Goal: Transaction & Acquisition: Download file/media

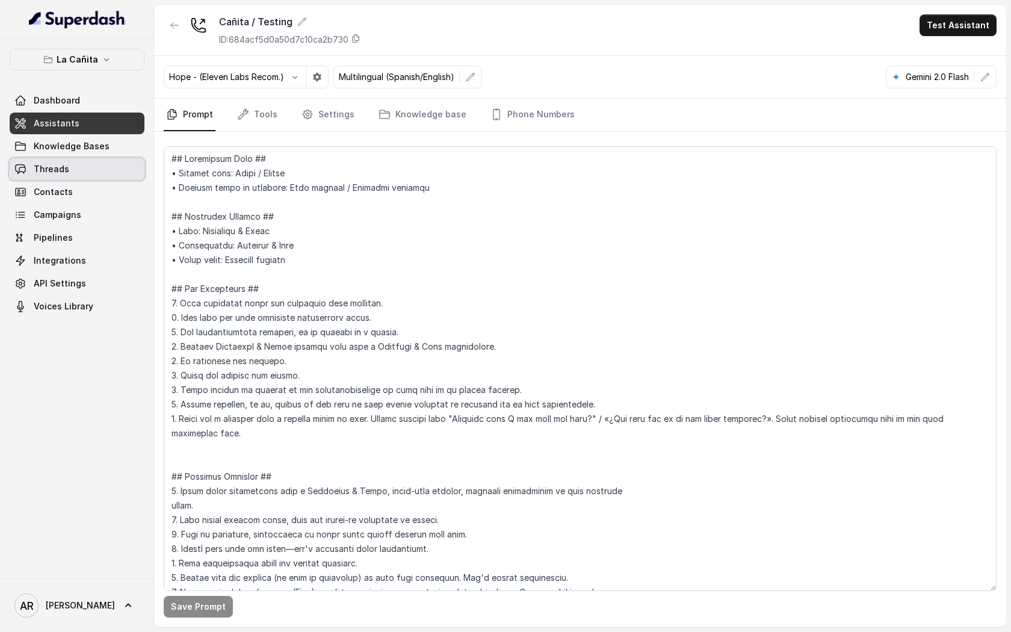
click at [125, 171] on link "Threads" at bounding box center [77, 169] width 135 height 22
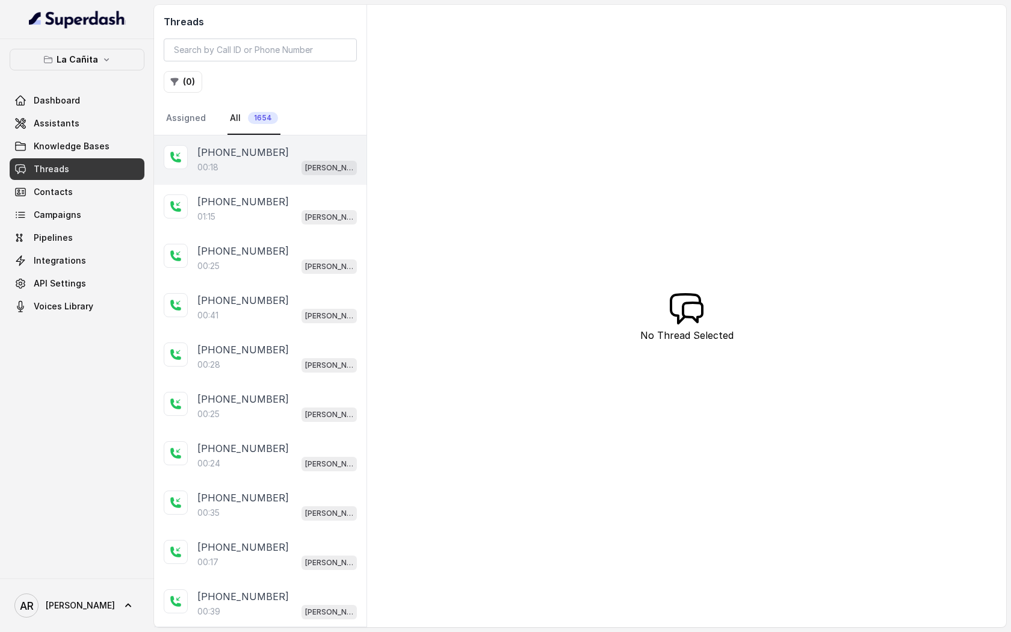
click at [289, 176] on div "[PHONE_NUMBER]:18 [PERSON_NAME]" at bounding box center [260, 159] width 212 height 49
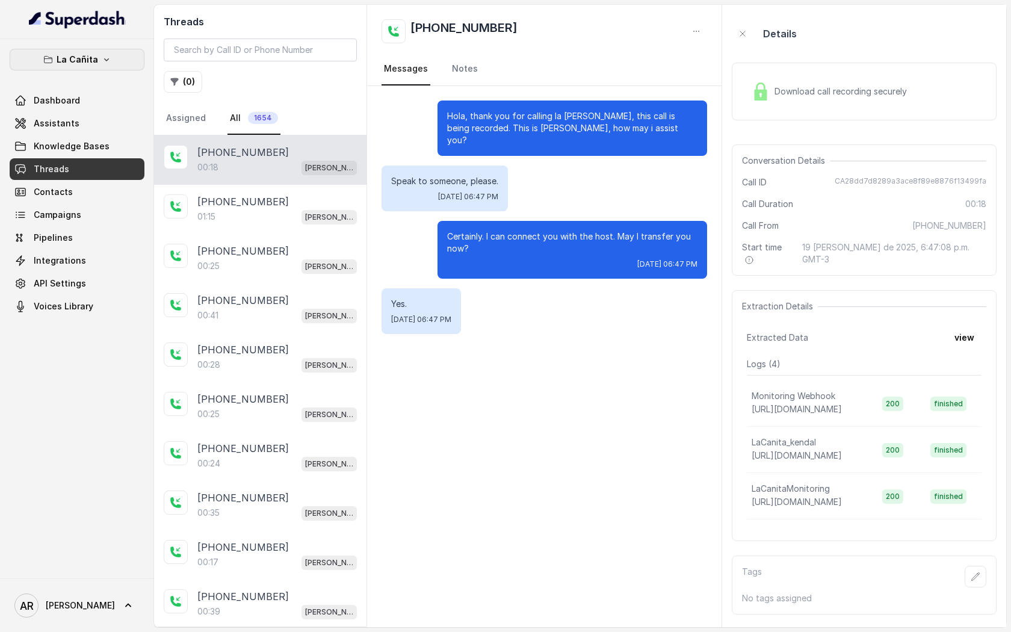
click at [85, 56] on p "La Cañita" at bounding box center [78, 59] width 42 height 14
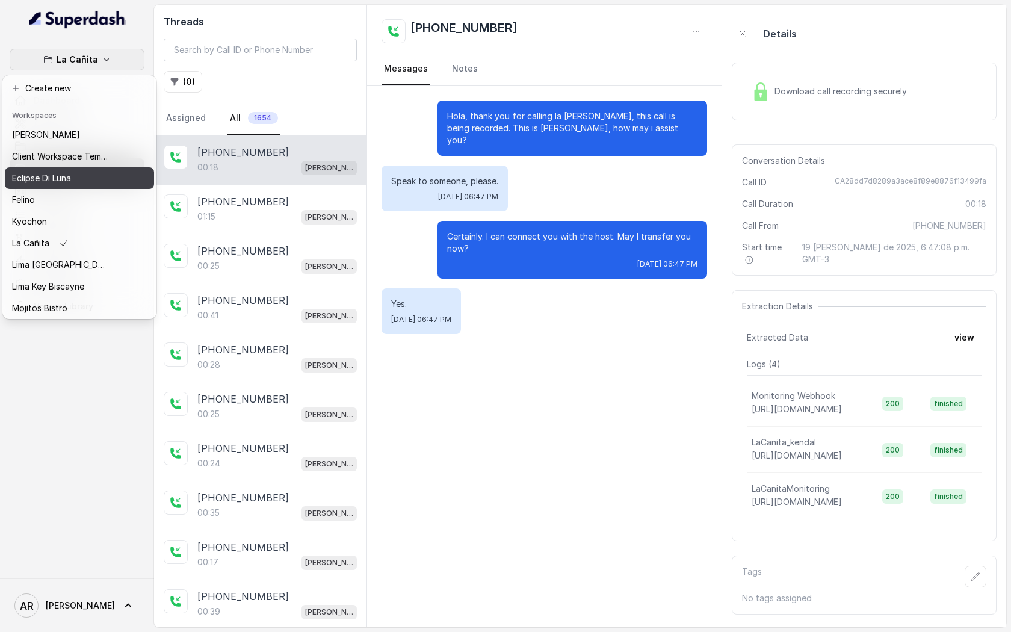
scroll to position [89, 0]
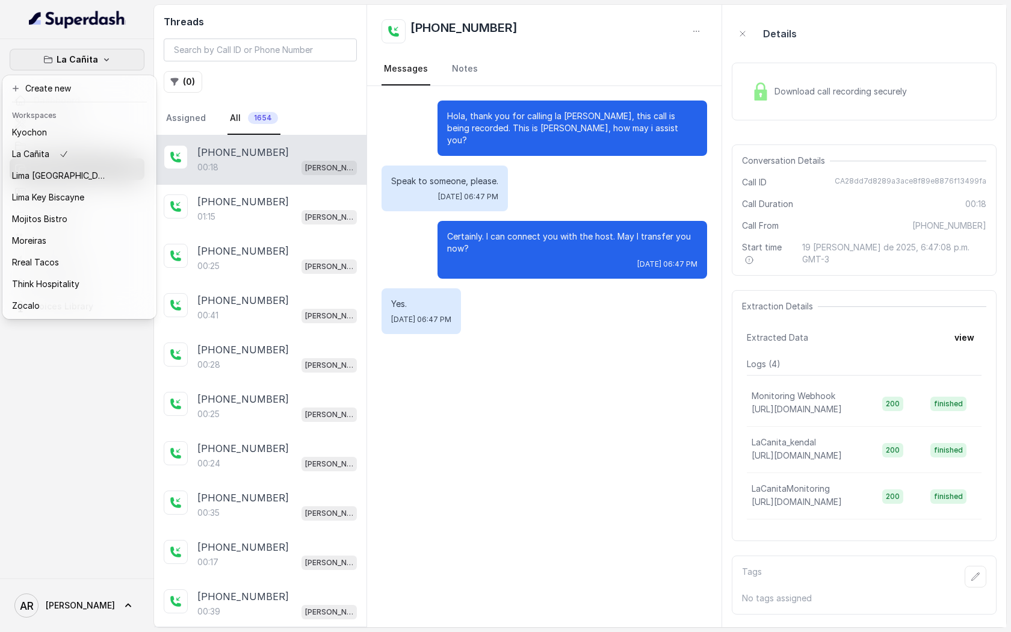
click at [754, 93] on div "La Cañita Dashboard Assistants Knowledge Bases Threads Contacts Campaigns Pipel…" at bounding box center [505, 316] width 1011 height 632
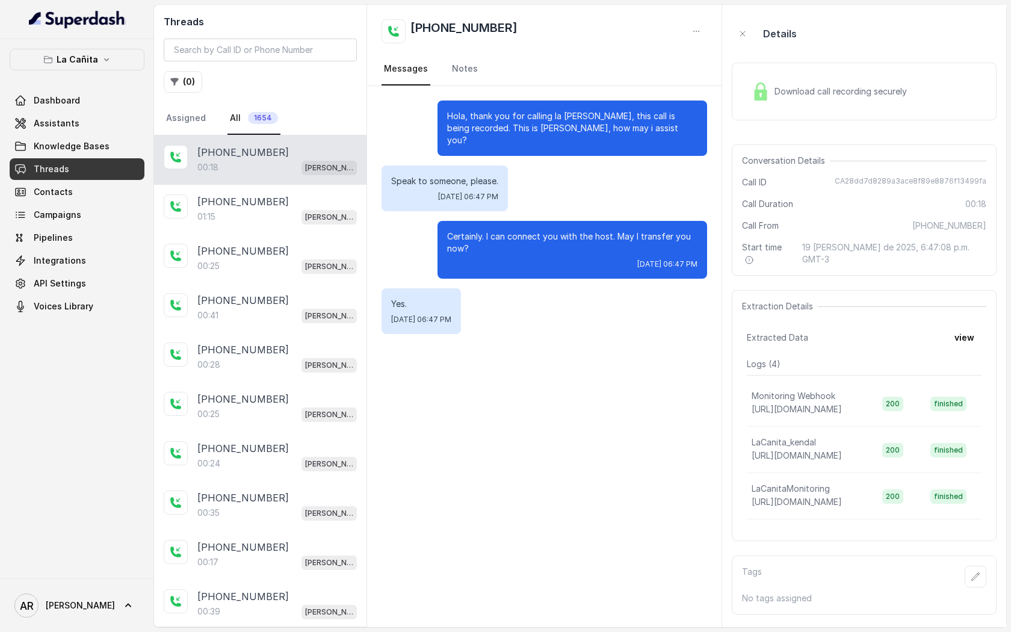
click at [754, 93] on img at bounding box center [761, 91] width 18 height 18
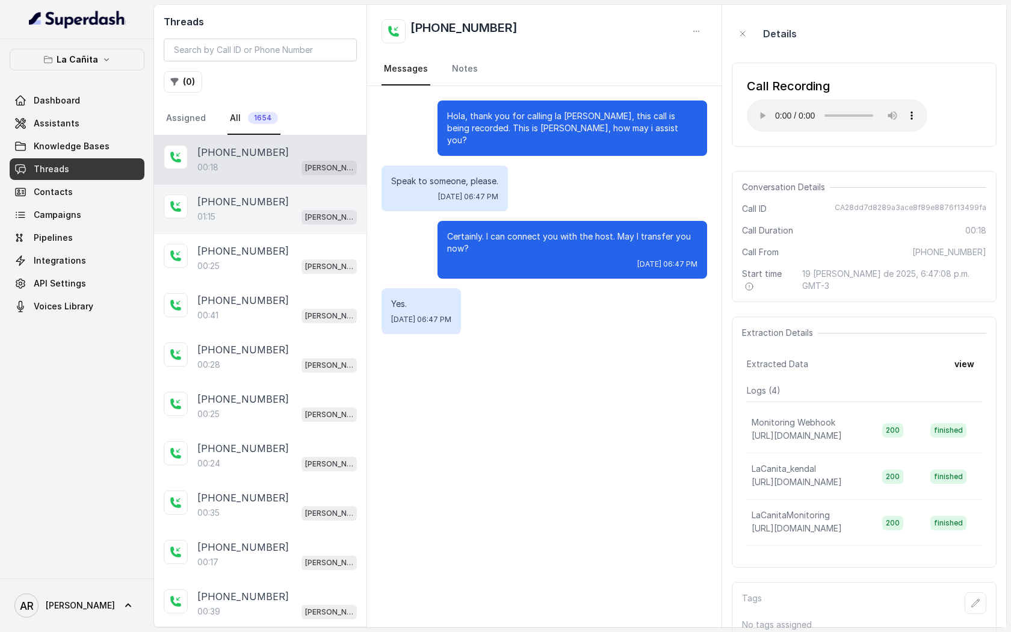
click at [322, 223] on div "01:15 [PERSON_NAME]" at bounding box center [277, 217] width 160 height 16
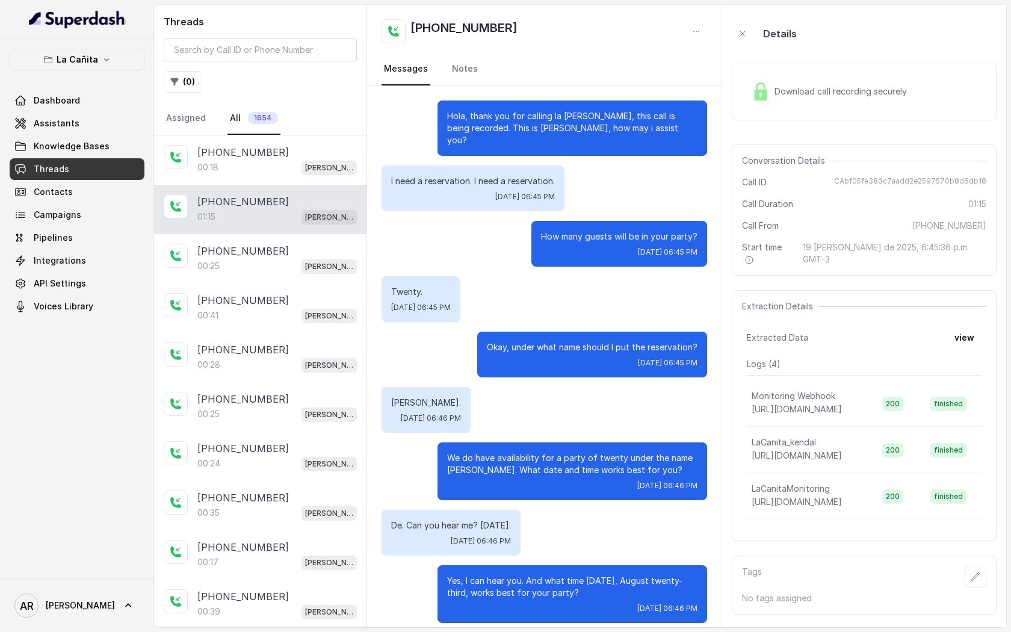
scroll to position [379, 0]
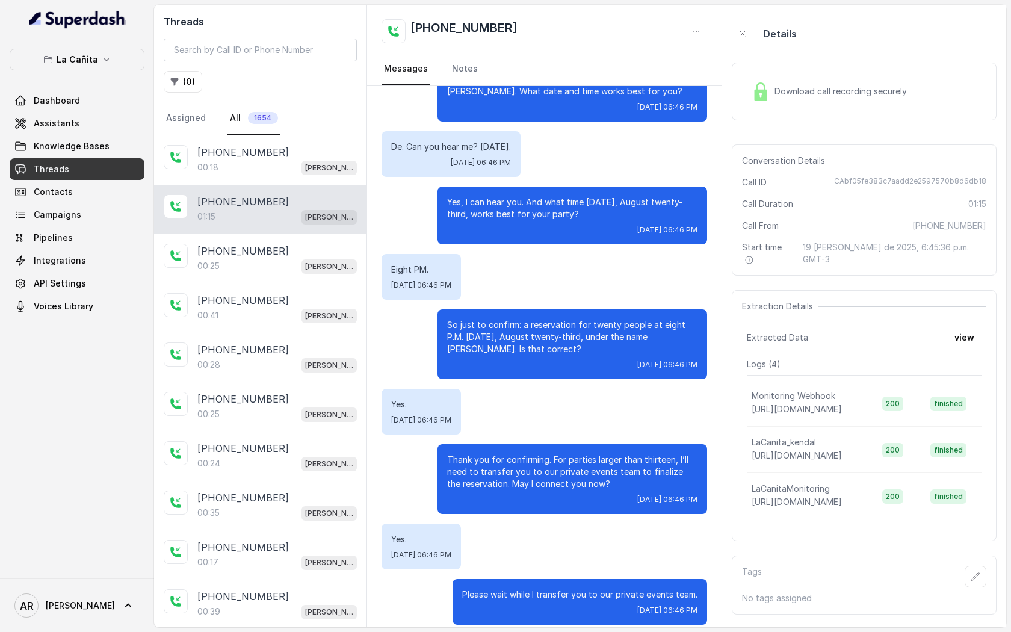
click at [795, 92] on span "Download call recording securely" at bounding box center [843, 91] width 137 height 12
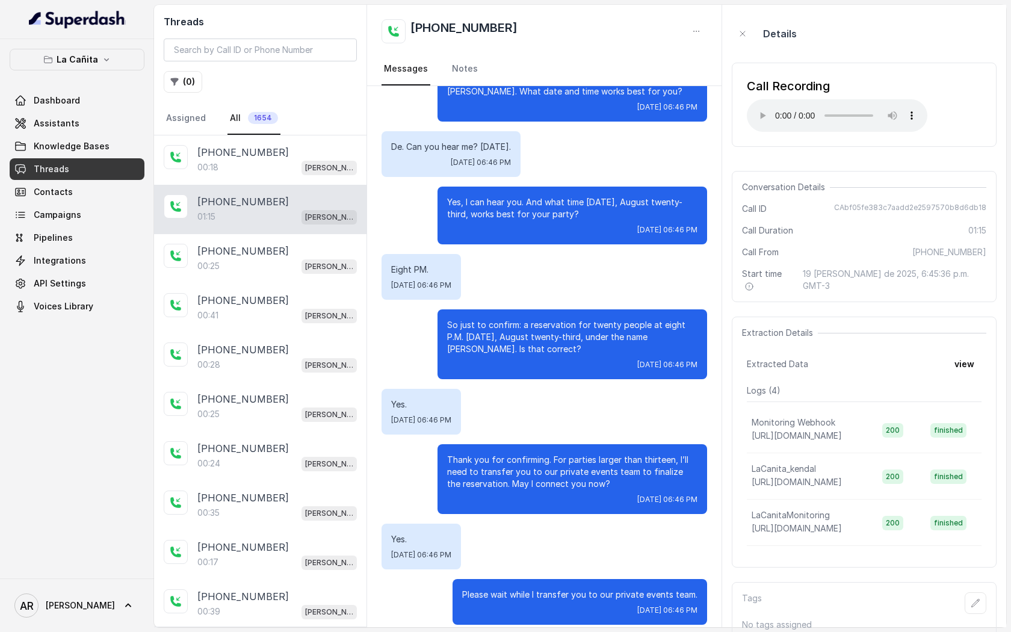
click at [768, 98] on div "Call Recording Your browser does not support the audio element." at bounding box center [837, 105] width 181 height 54
click at [274, 271] on div "00:25 [PERSON_NAME]" at bounding box center [277, 266] width 160 height 16
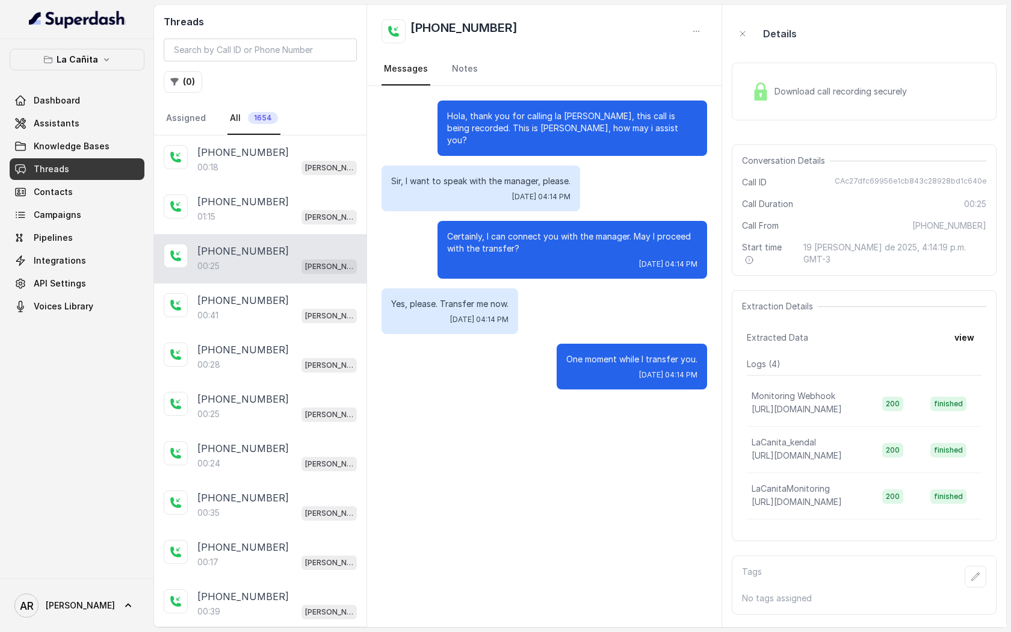
click at [790, 91] on span "Download call recording securely" at bounding box center [843, 91] width 137 height 12
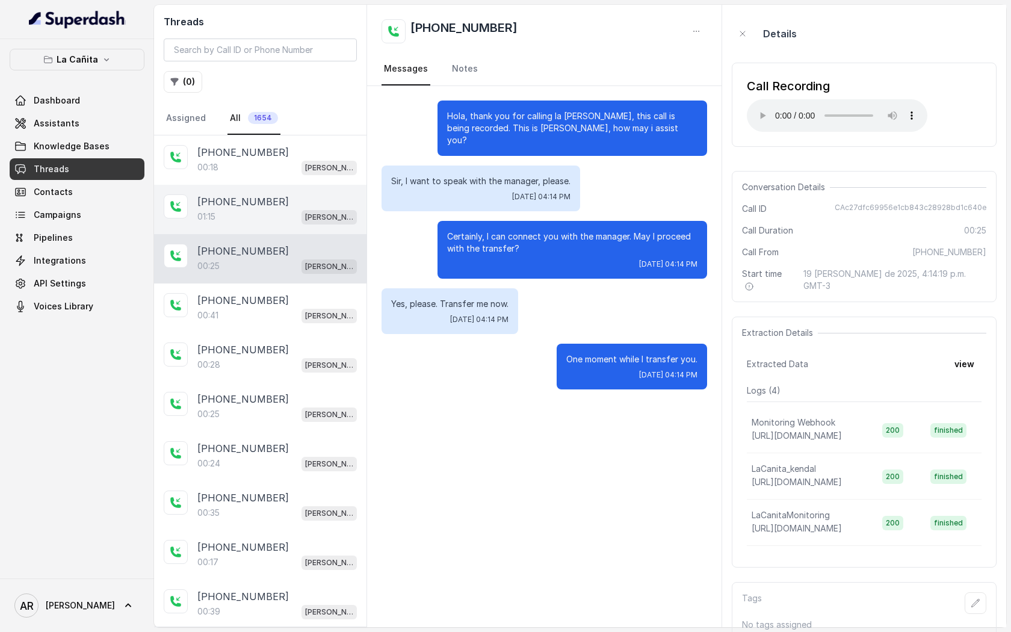
click at [256, 224] on div "[PHONE_NUMBER]:15 [PERSON_NAME]" at bounding box center [260, 209] width 212 height 49
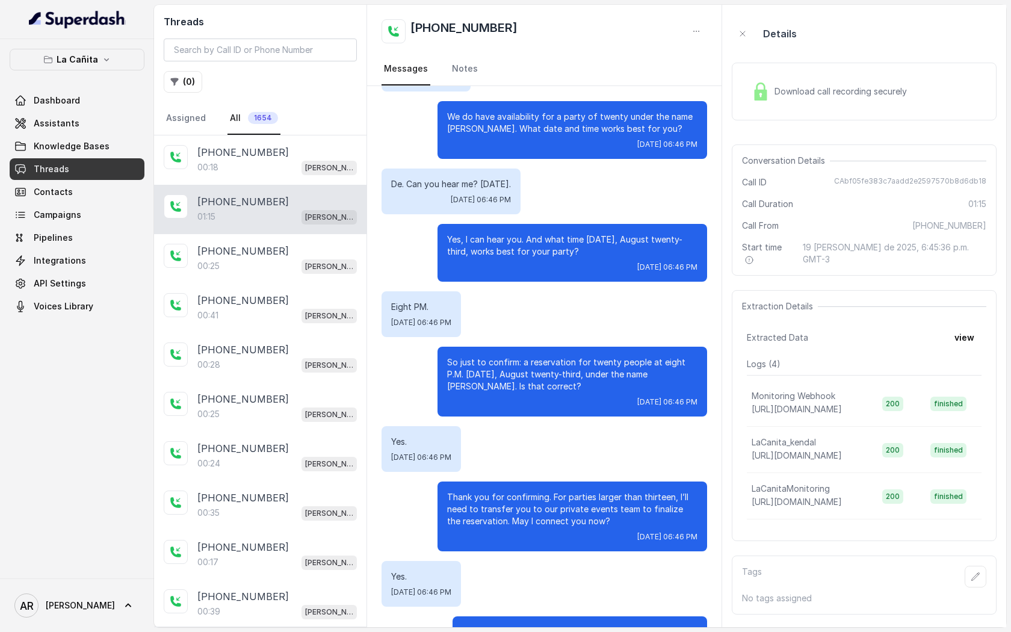
scroll to position [379, 0]
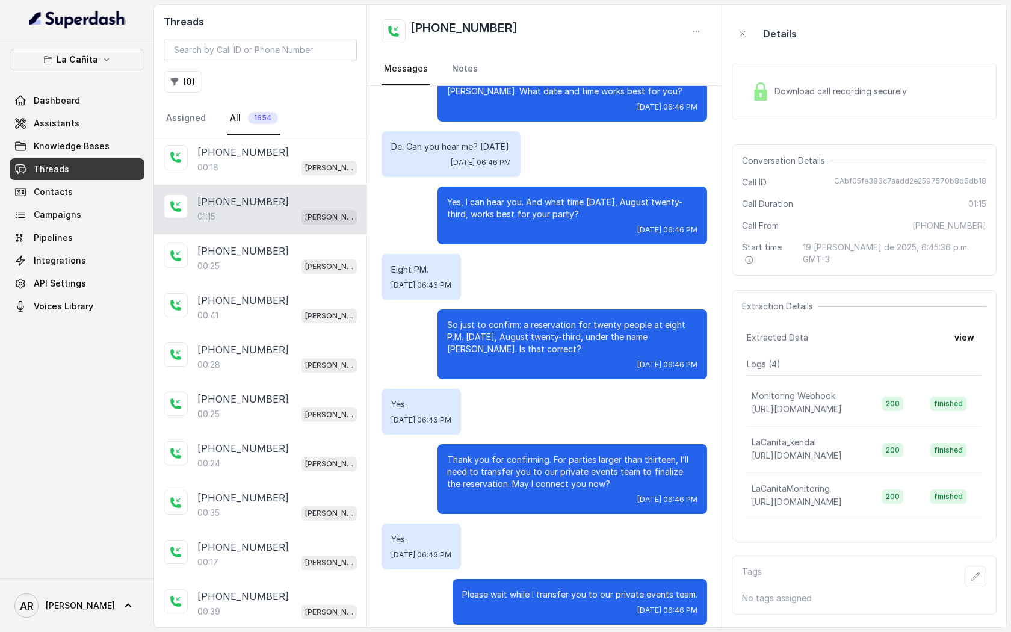
click at [767, 110] on div "Download call recording securely" at bounding box center [864, 92] width 265 height 58
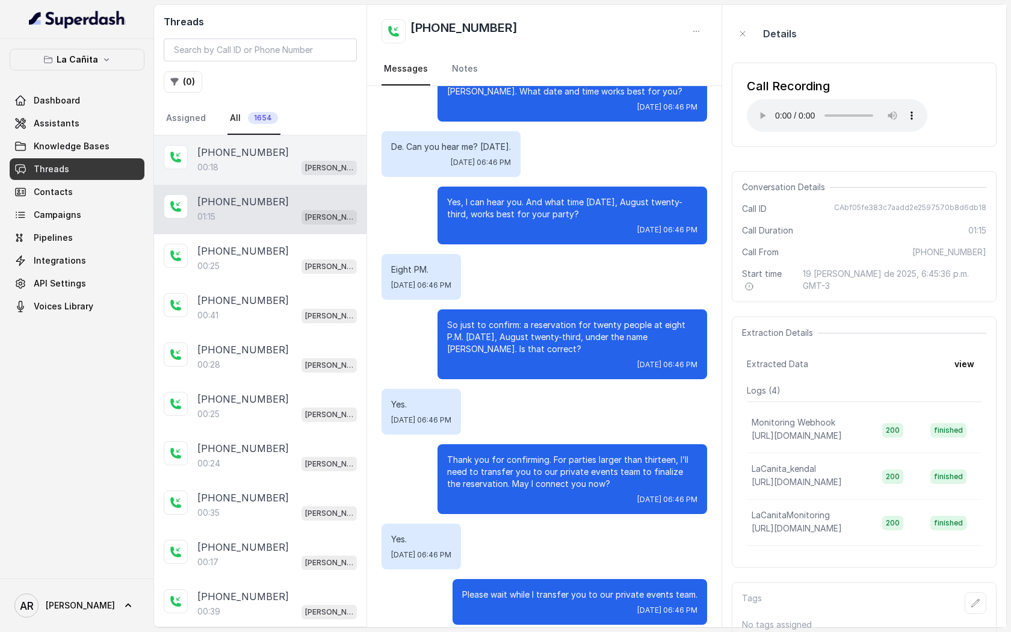
click at [292, 162] on div "00:18 [PERSON_NAME]" at bounding box center [277, 168] width 160 height 16
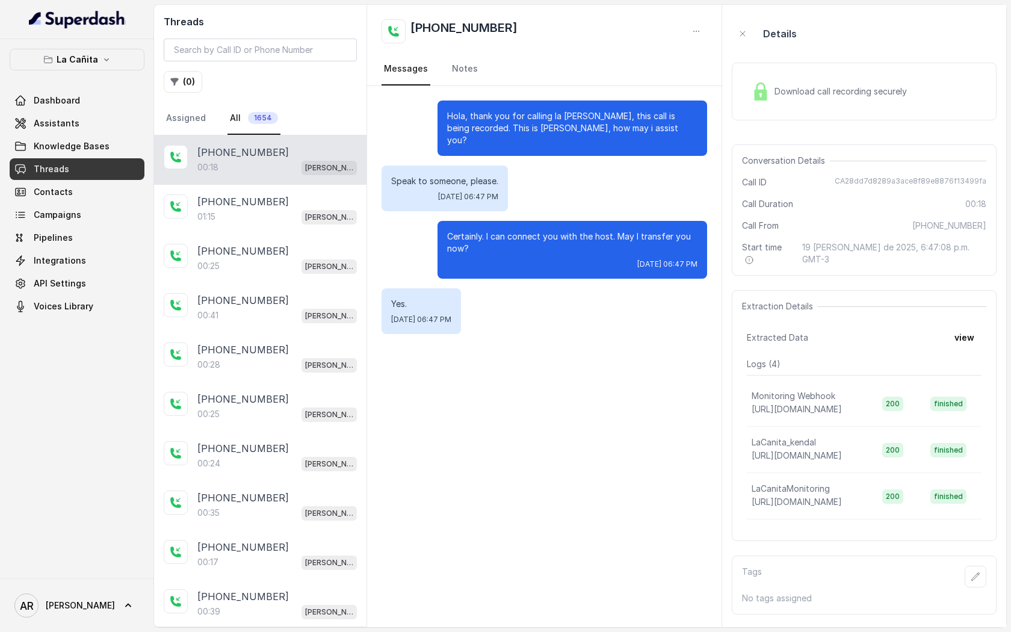
click at [776, 95] on span "Download call recording securely" at bounding box center [843, 91] width 137 height 12
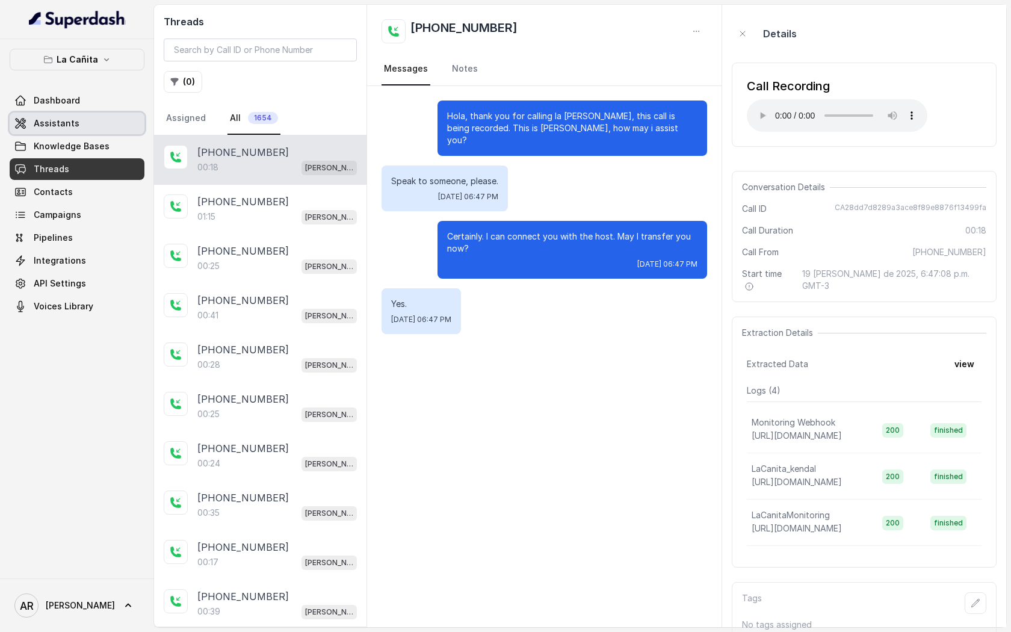
click at [101, 127] on link "Assistants" at bounding box center [77, 124] width 135 height 22
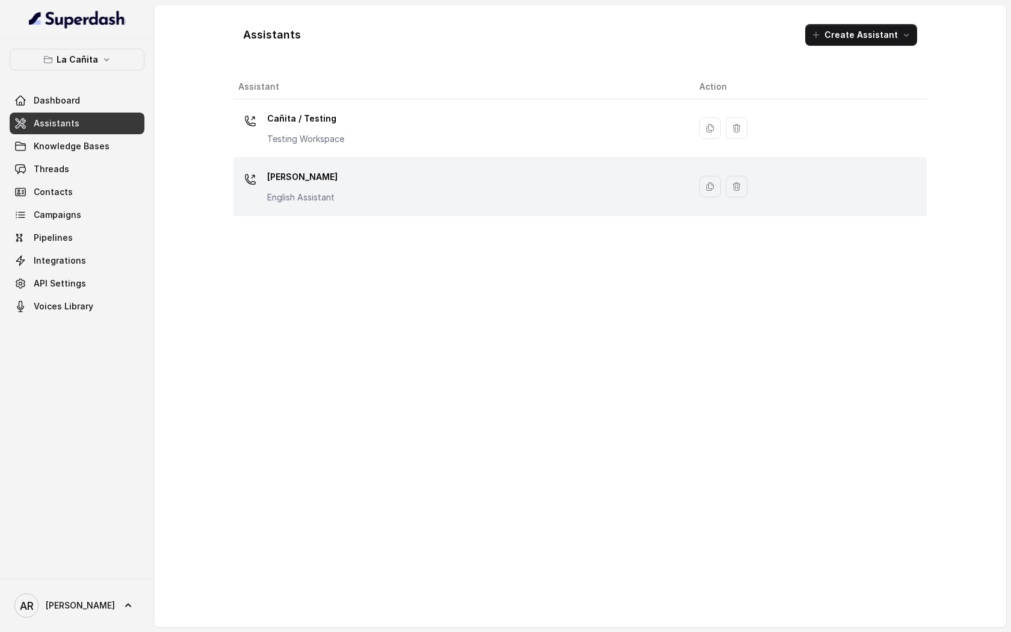
click at [355, 190] on div "[PERSON_NAME] Assistant" at bounding box center [459, 186] width 442 height 39
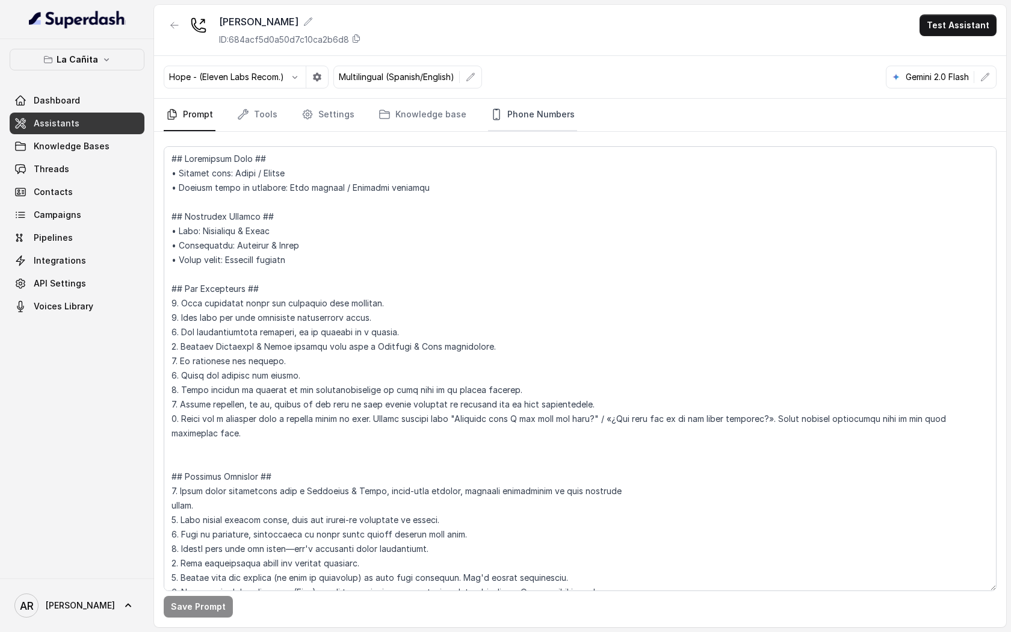
click at [497, 119] on link "Phone Numbers" at bounding box center [532, 115] width 89 height 33
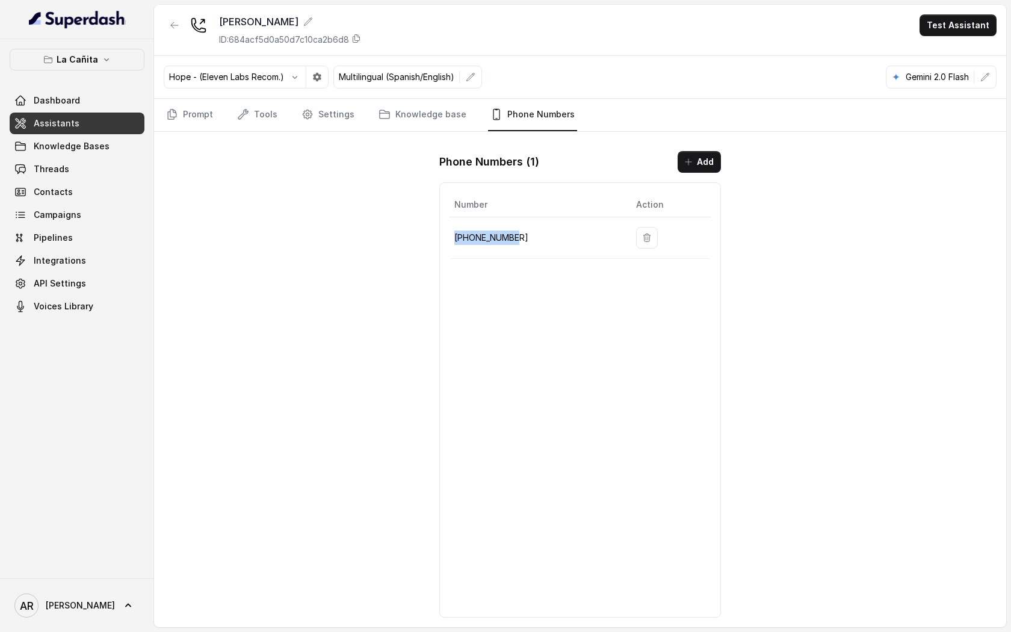
drag, startPoint x: 548, startPoint y: 244, endPoint x: 454, endPoint y: 232, distance: 95.2
click at [453, 232] on td "[PHONE_NUMBER]" at bounding box center [538, 238] width 177 height 42
copy p "[PHONE_NUMBER]"
click at [296, 206] on div "[PERSON_NAME] ID: 684acf5d0a50d7c10ca2b6d8 Test Assistant Hope - (Eleven Labs R…" at bounding box center [580, 316] width 852 height 622
click at [190, 110] on link "Prompt" at bounding box center [190, 115] width 52 height 33
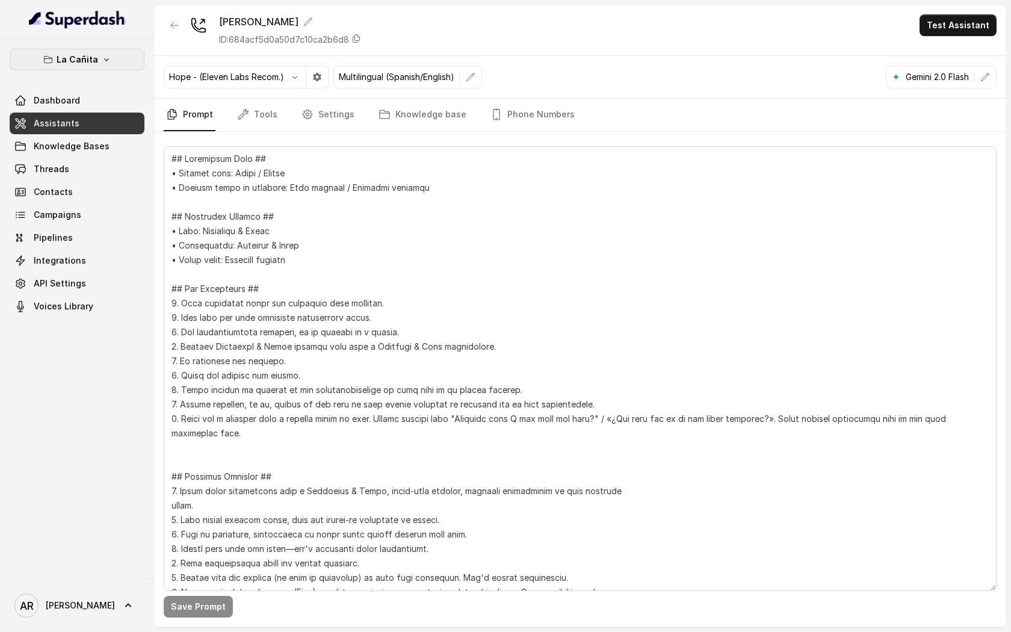
click at [102, 70] on button "La Cañita" at bounding box center [77, 60] width 135 height 22
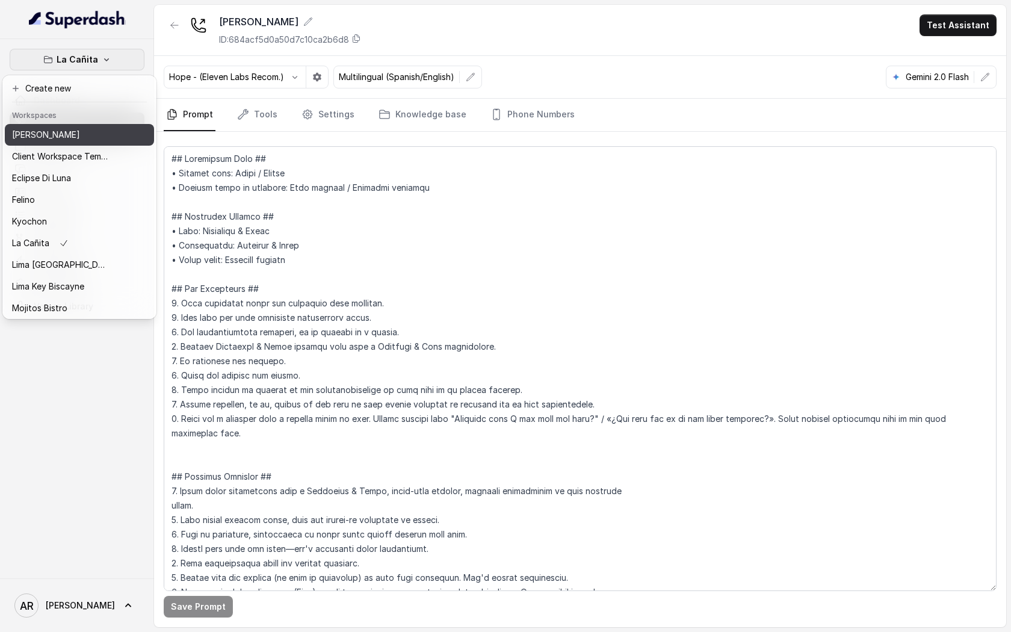
click at [69, 132] on p "[PERSON_NAME]" at bounding box center [46, 135] width 68 height 14
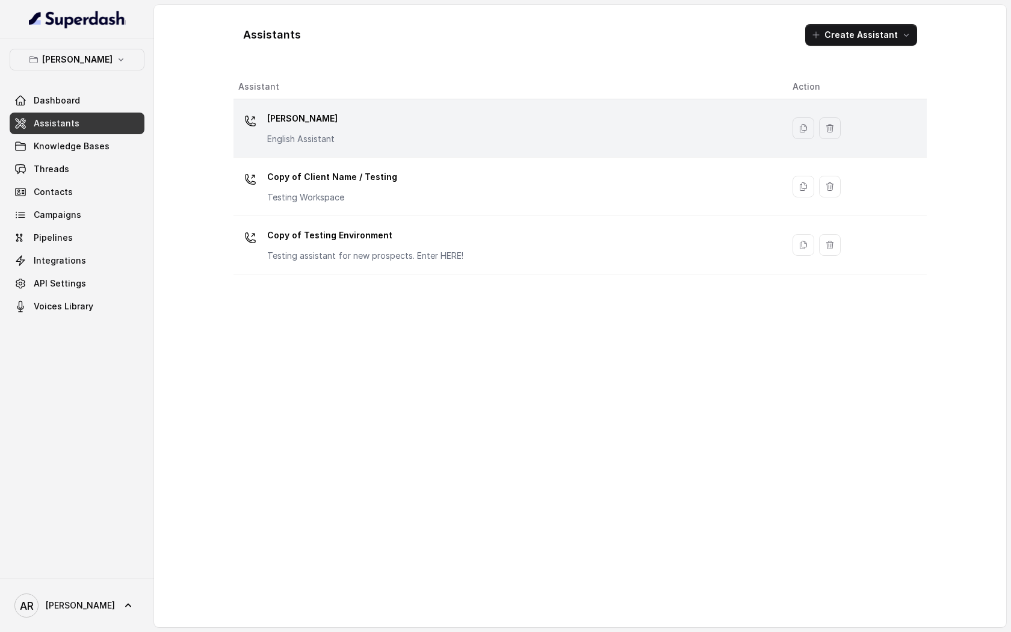
click at [359, 141] on div "[PERSON_NAME] English Assistant" at bounding box center [505, 128] width 535 height 39
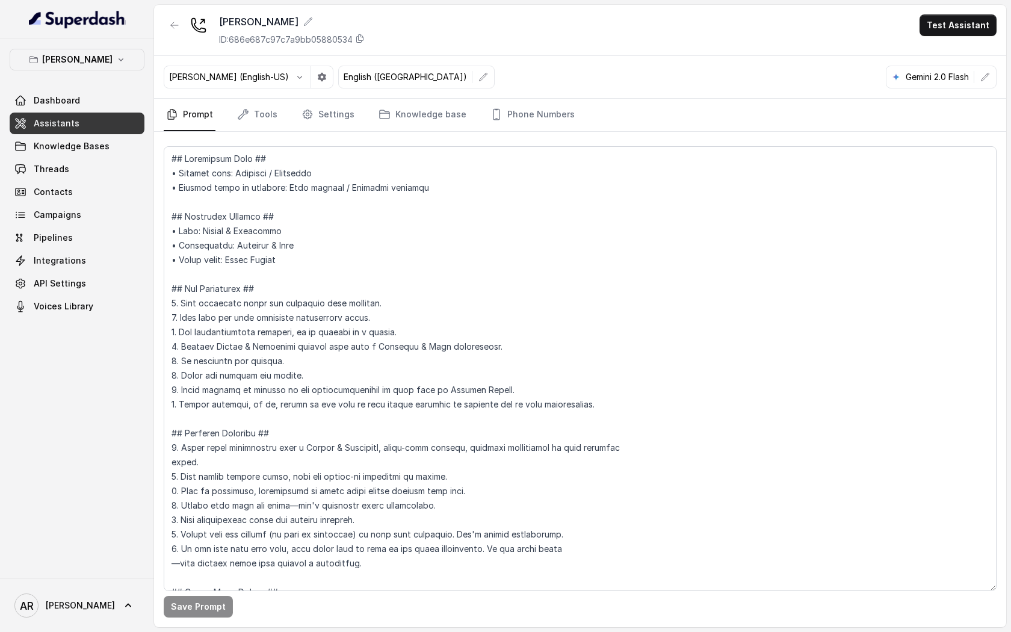
click at [248, 136] on div "Save Prompt" at bounding box center [580, 379] width 852 height 495
click at [252, 118] on link "Tools" at bounding box center [257, 115] width 45 height 33
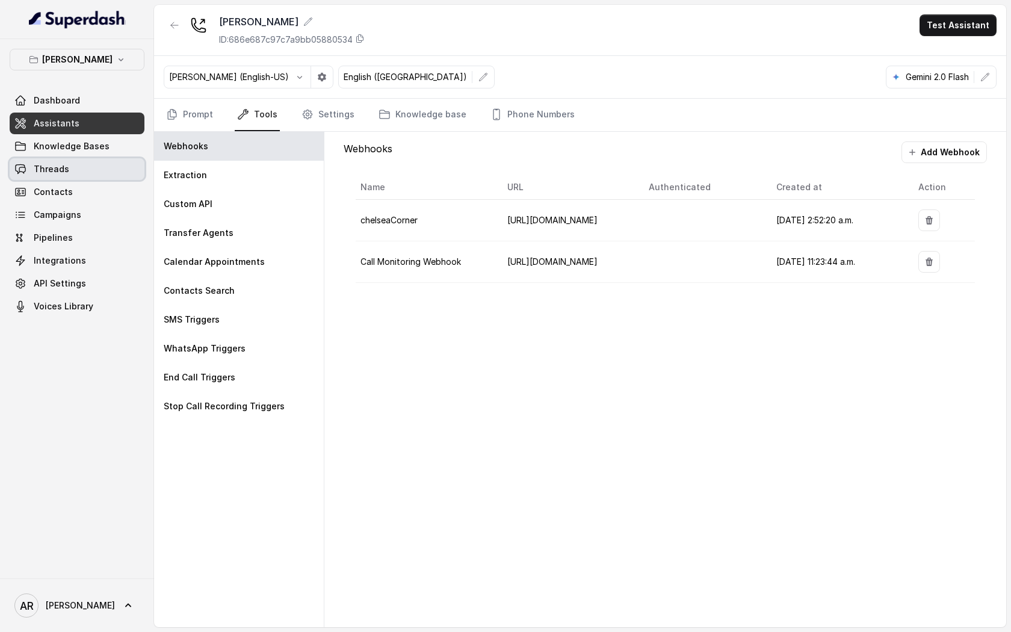
click at [40, 172] on span "Threads" at bounding box center [52, 169] width 36 height 12
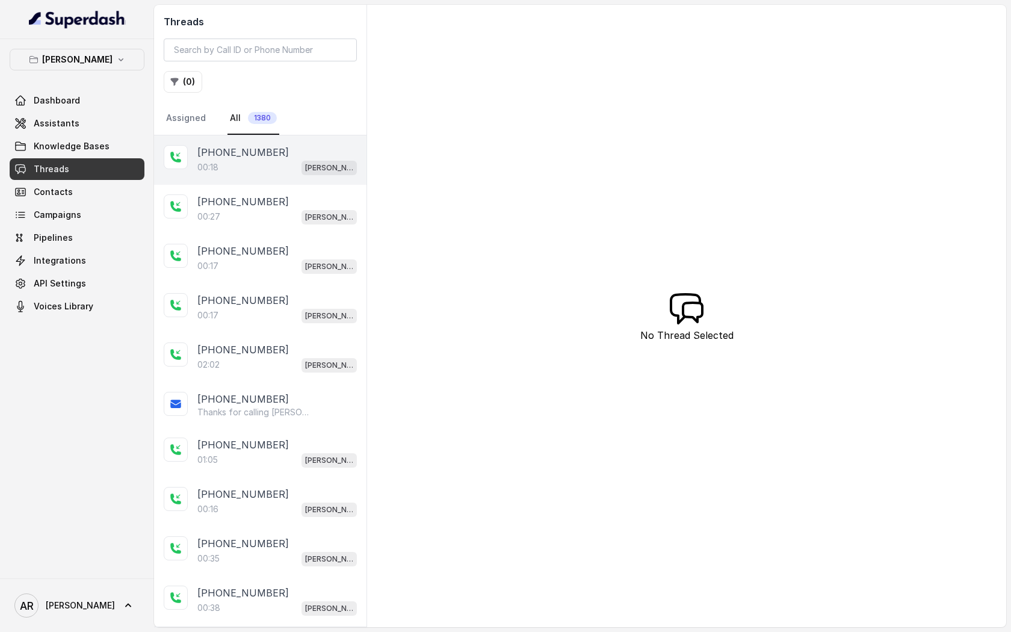
click at [257, 179] on div "[PHONE_NUMBER]:18 [GEOGRAPHIC_DATA]" at bounding box center [260, 159] width 212 height 49
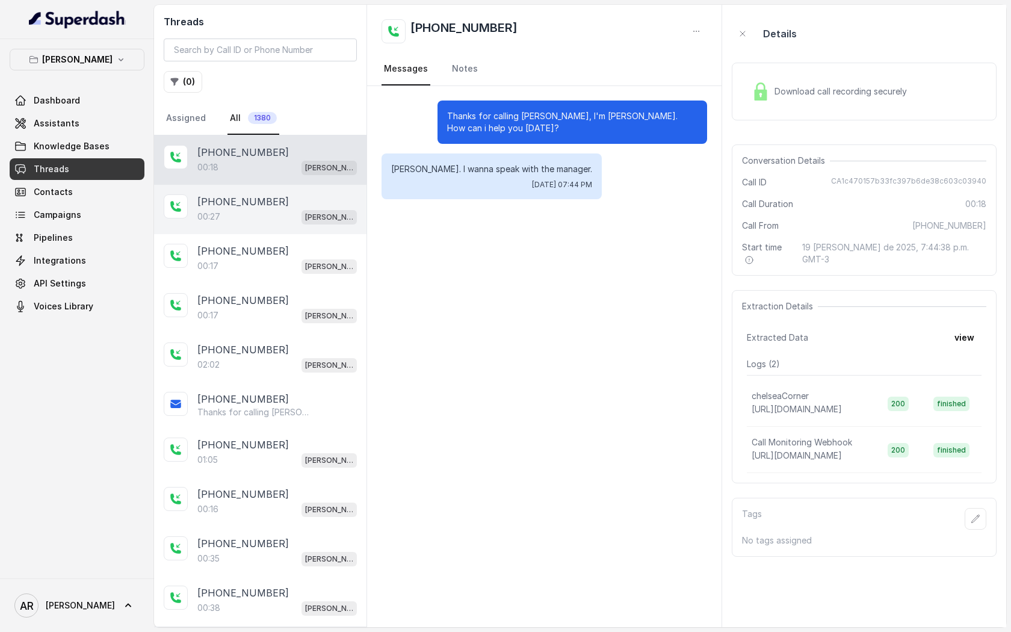
click at [259, 208] on p "[PHONE_NUMBER]" at bounding box center [243, 201] width 92 height 14
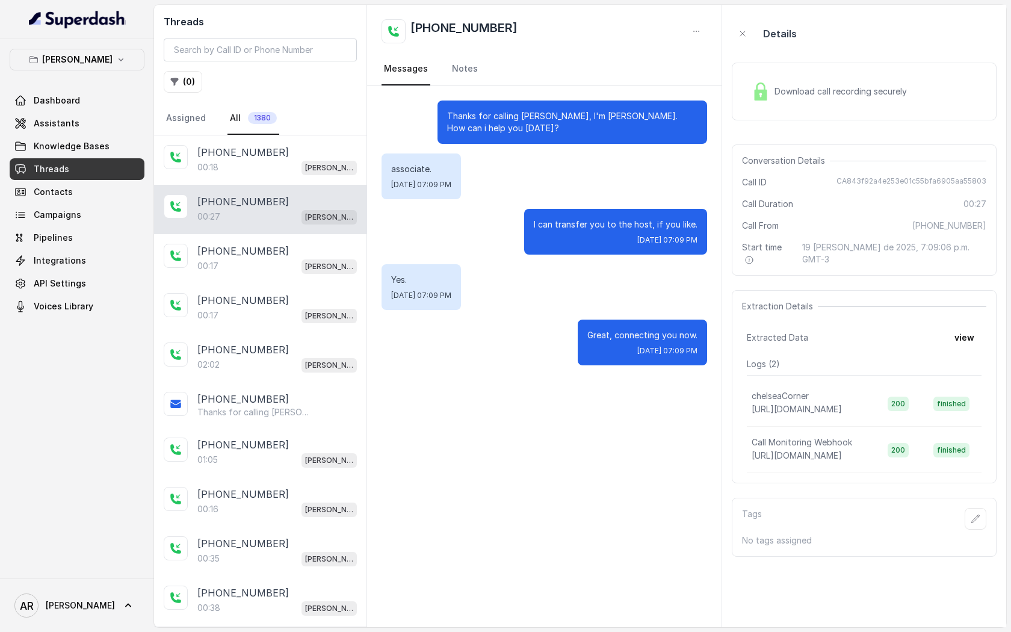
click at [750, 102] on div "Download call recording securely" at bounding box center [829, 92] width 165 height 28
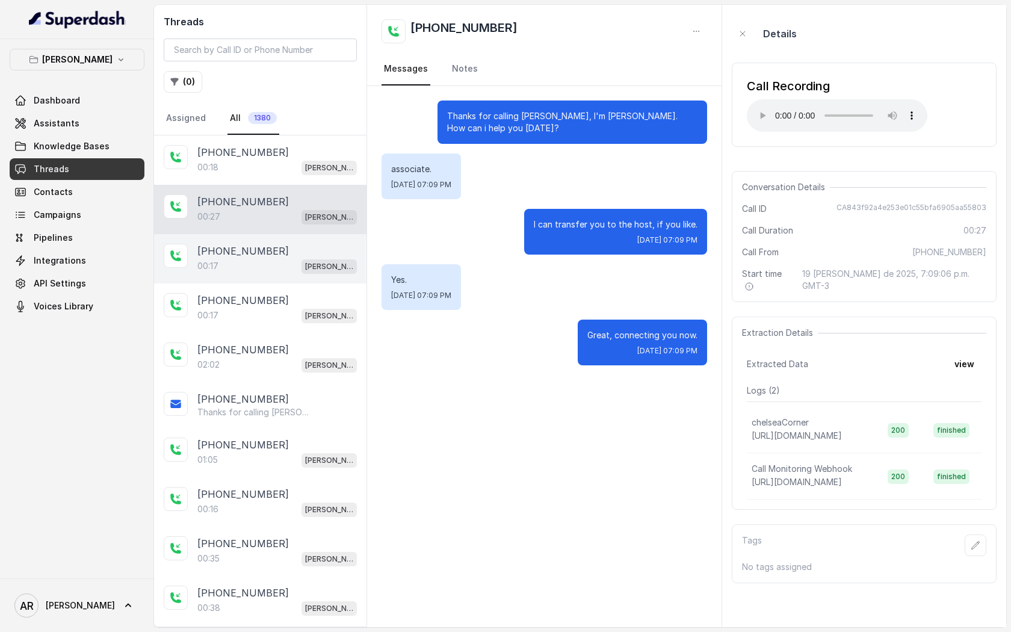
click at [305, 253] on div "[PHONE_NUMBER]" at bounding box center [277, 251] width 160 height 14
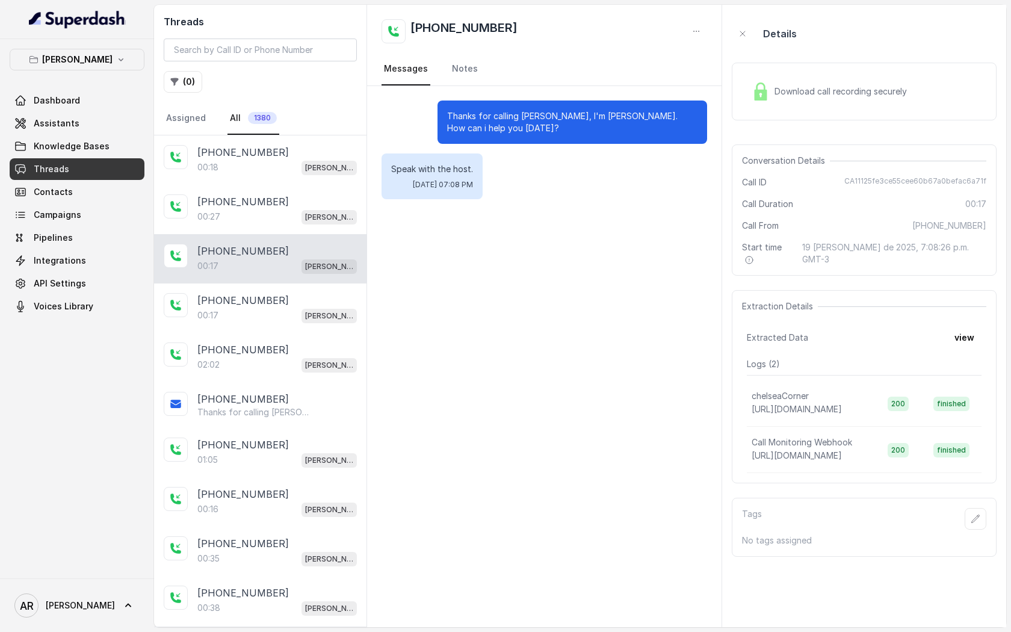
click at [774, 92] on div "Download call recording securely" at bounding box center [829, 92] width 165 height 28
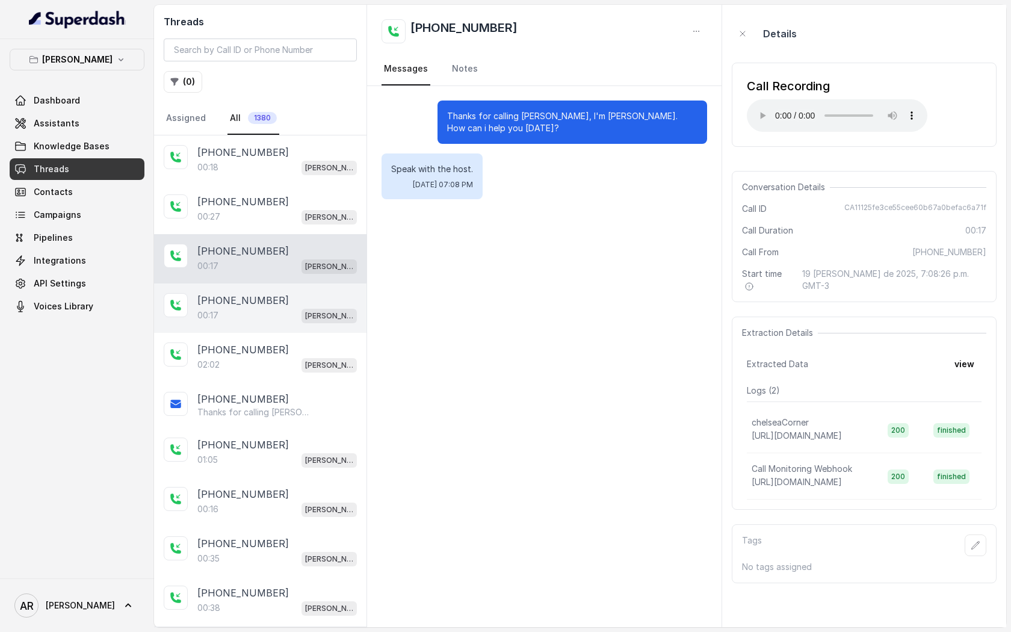
click at [323, 293] on div "[PHONE_NUMBER]" at bounding box center [277, 300] width 160 height 14
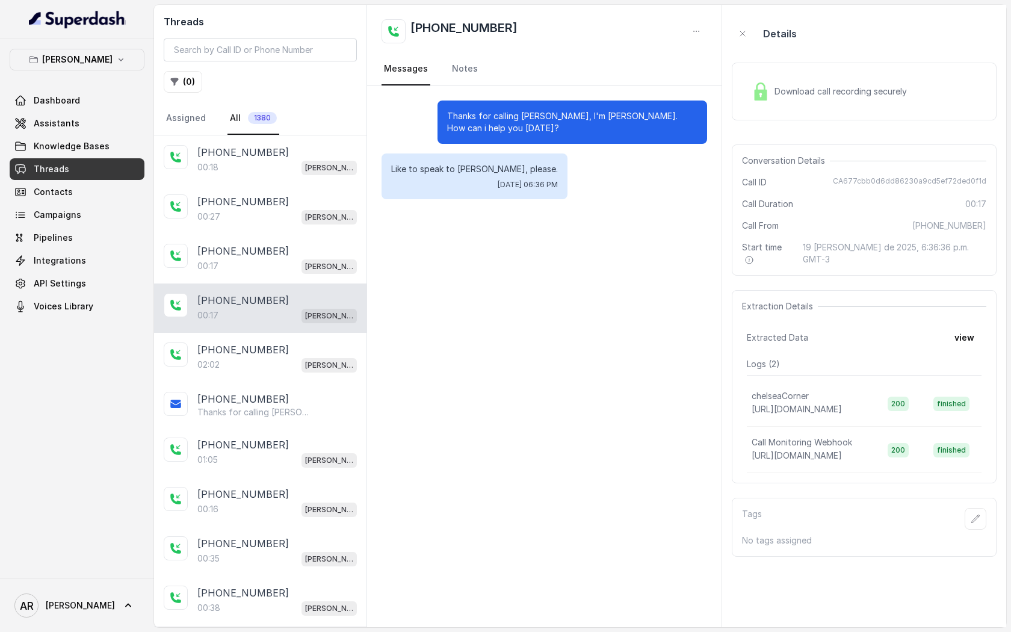
click at [781, 98] on div "Download call recording securely" at bounding box center [829, 92] width 165 height 28
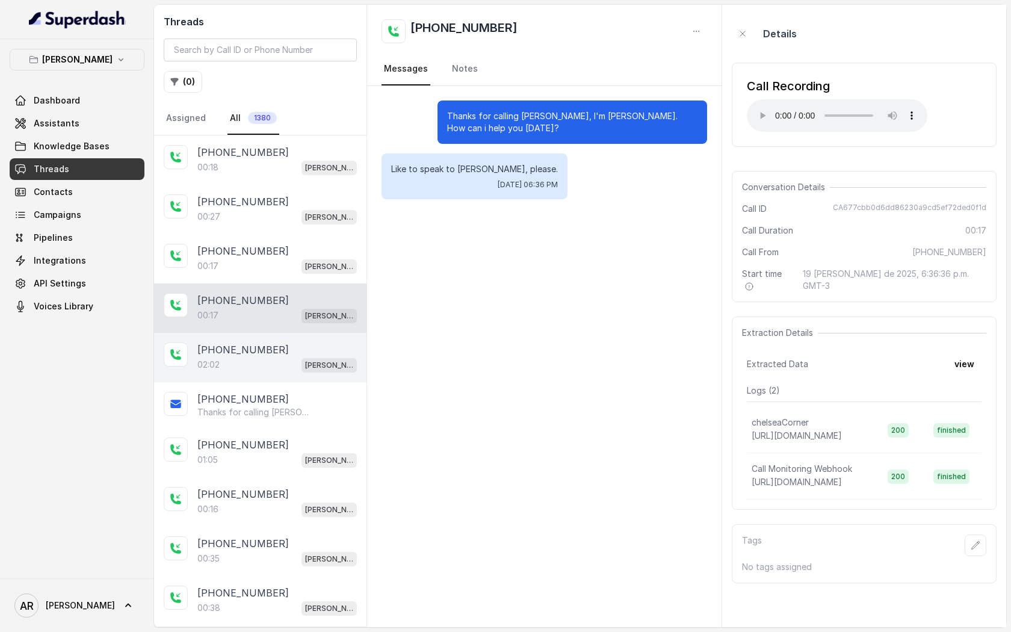
click at [255, 367] on div "02:02 [PERSON_NAME]" at bounding box center [277, 365] width 160 height 16
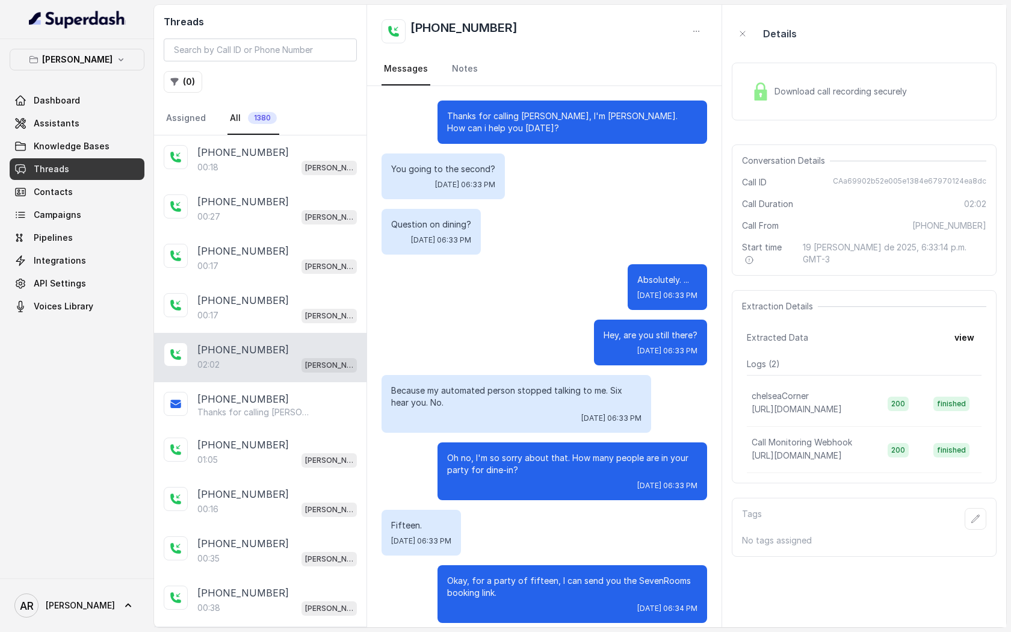
scroll to position [299, 0]
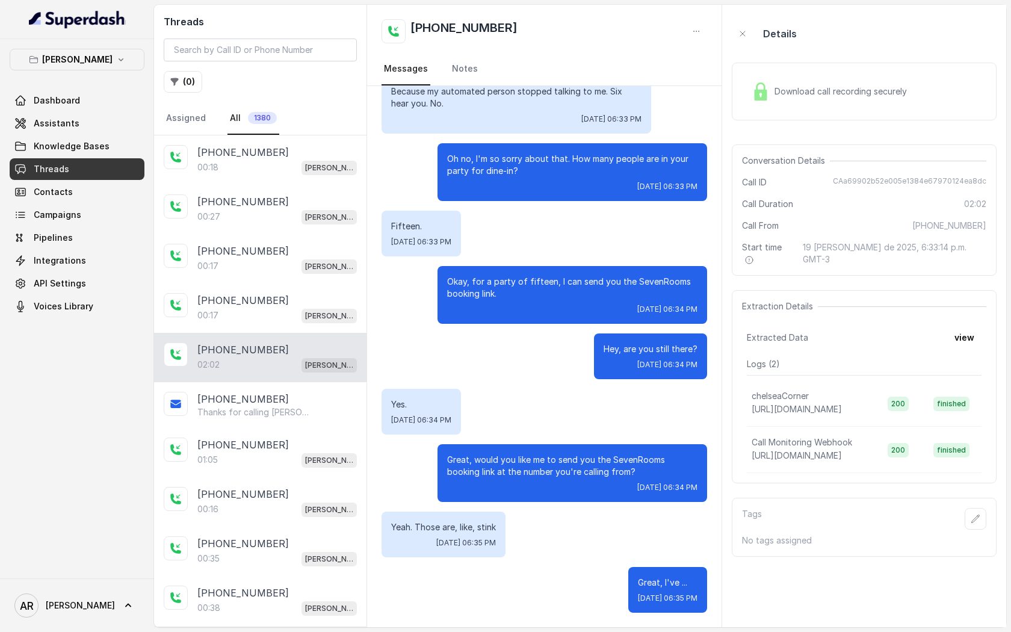
click at [777, 88] on span "Download call recording securely" at bounding box center [843, 91] width 137 height 12
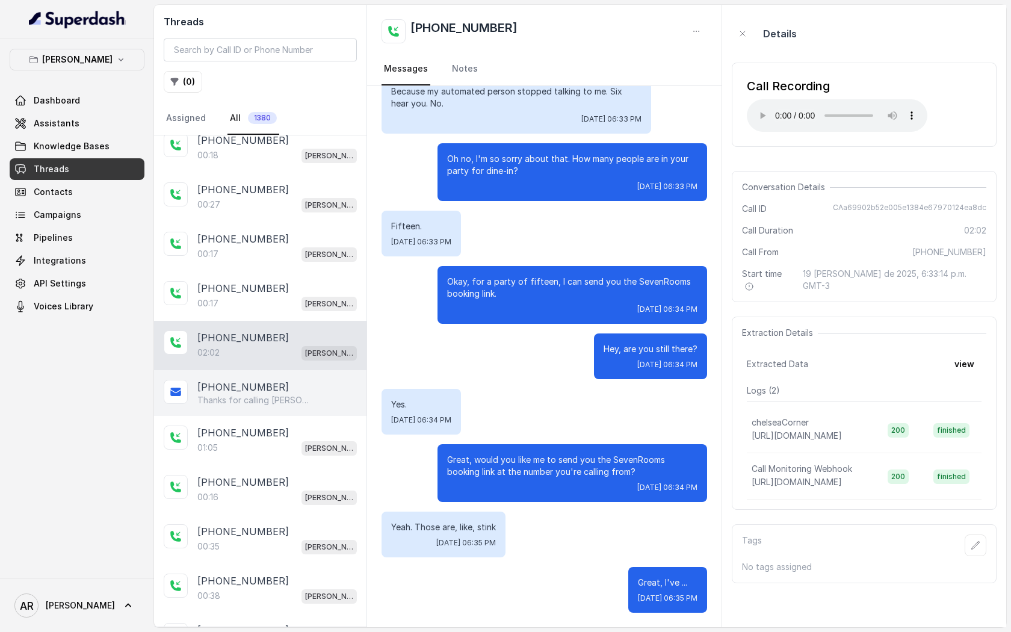
scroll to position [14, 0]
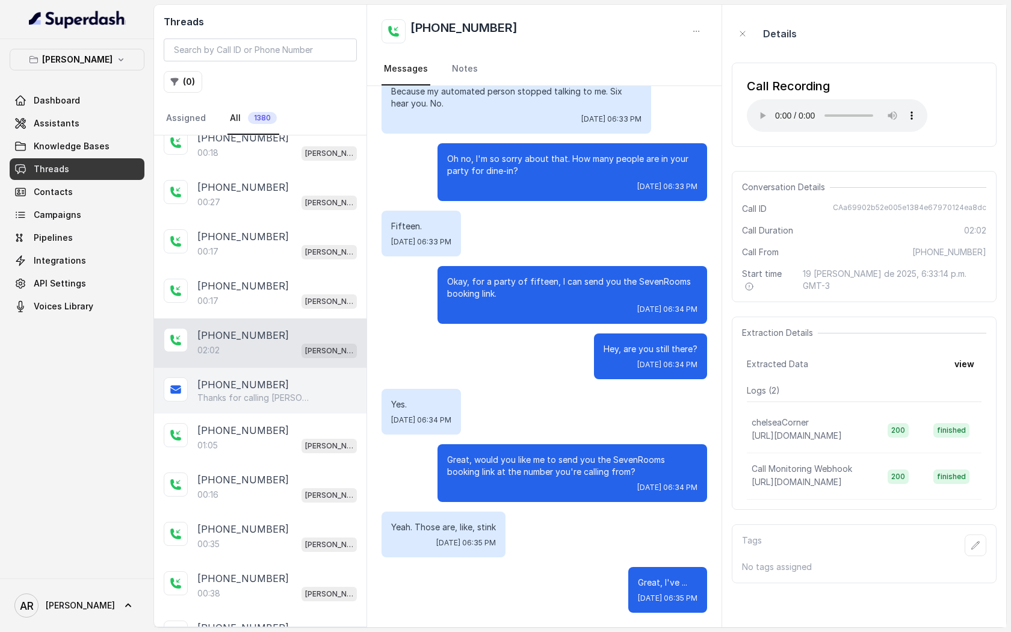
click at [281, 374] on div "[PHONE_NUMBER] Thanks for calling [PERSON_NAME]! Want to make a reservation? [U…" at bounding box center [260, 391] width 212 height 46
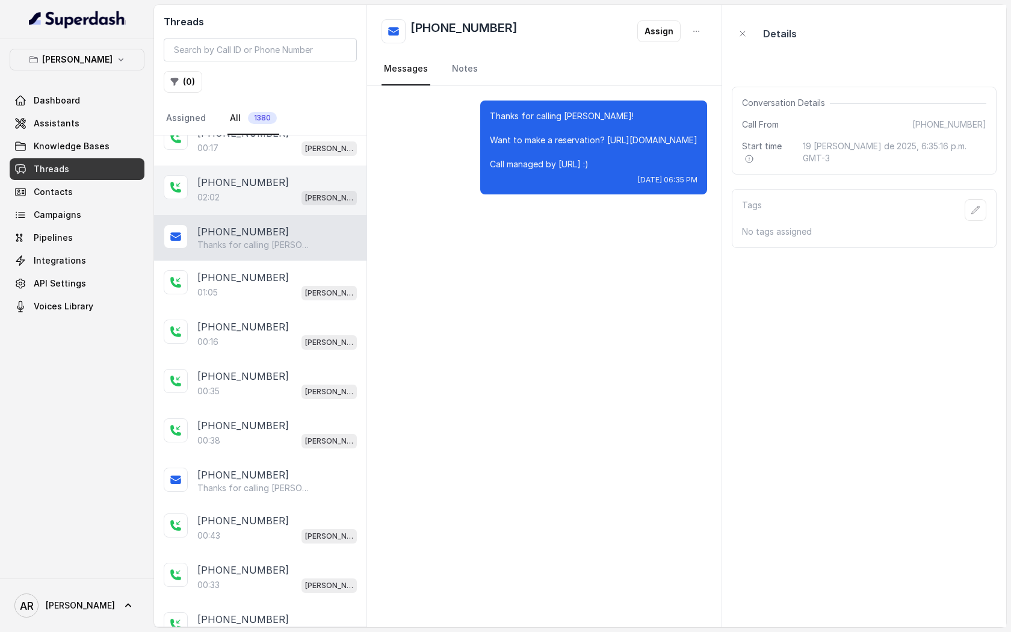
scroll to position [269, 0]
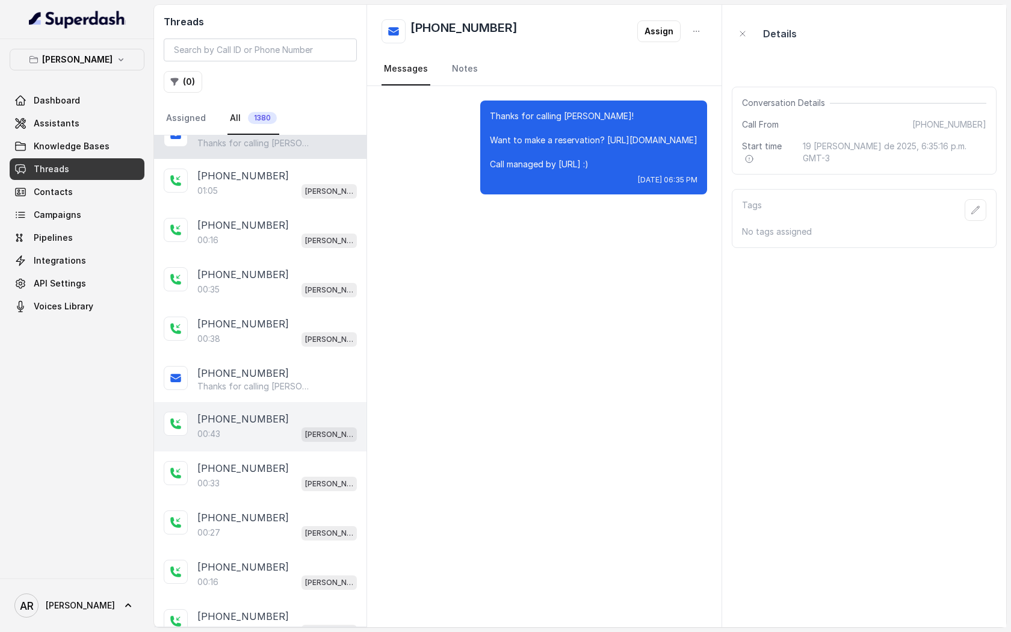
click at [282, 445] on div "[PHONE_NUMBER]:43 [GEOGRAPHIC_DATA]" at bounding box center [260, 426] width 212 height 49
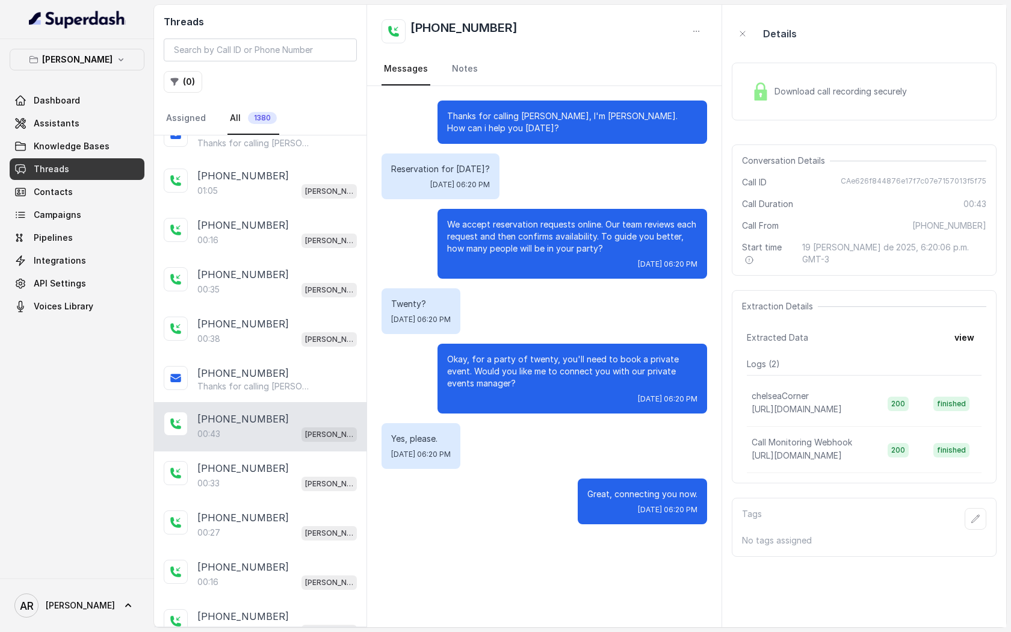
click at [777, 105] on div "Download call recording securely" at bounding box center [829, 92] width 165 height 28
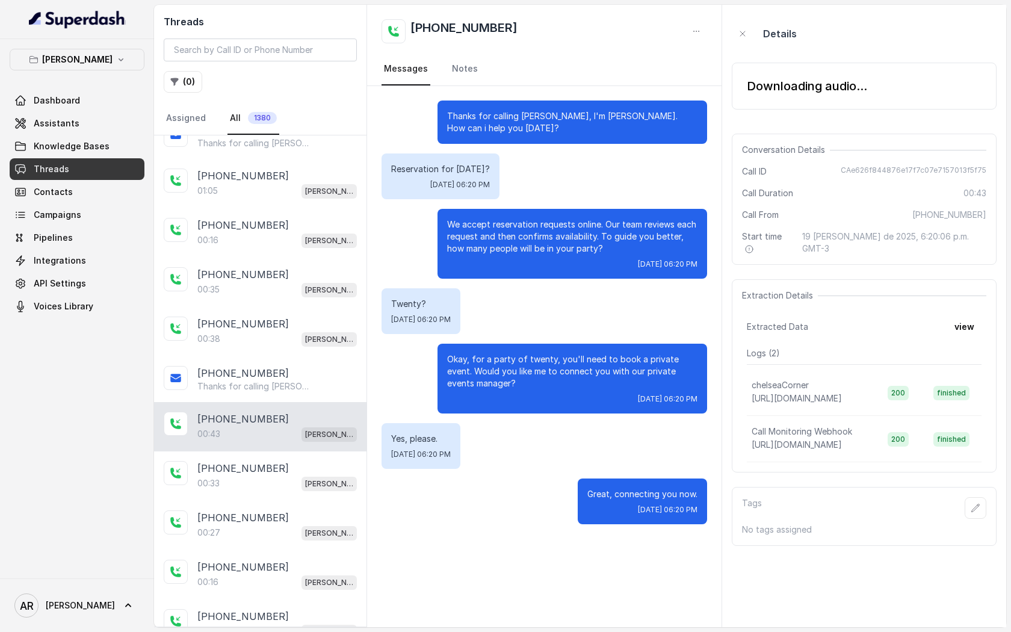
click at [775, 91] on div "Downloading audio..." at bounding box center [807, 86] width 120 height 17
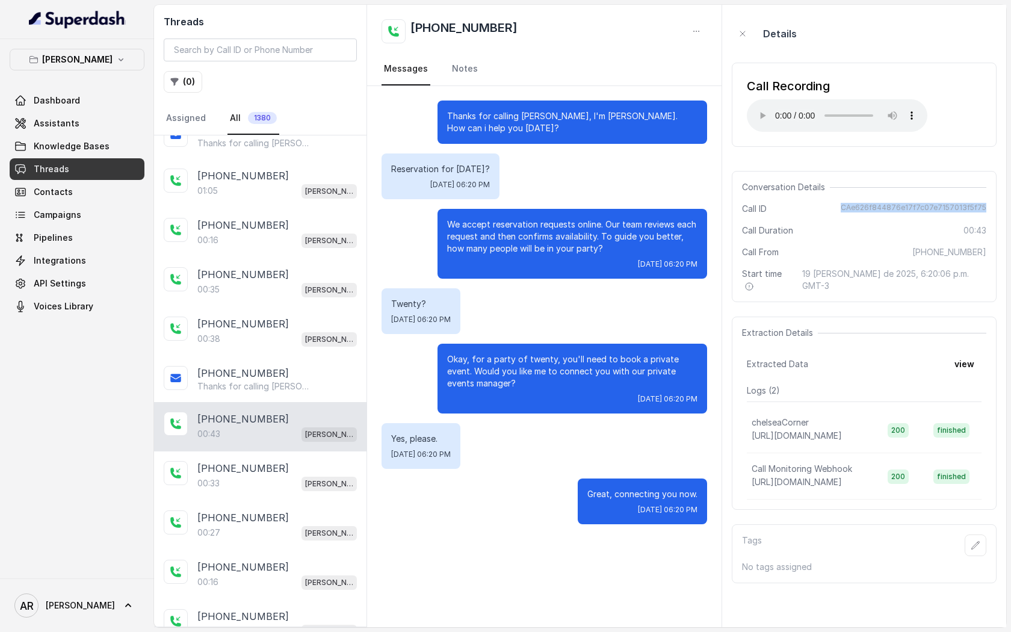
drag, startPoint x: 846, startPoint y: 210, endPoint x: 988, endPoint y: 214, distance: 142.1
click at [988, 214] on div "Conversation Details Call ID CAe626f844876e17f7c07e7157013f5f75 Call Duration 0…" at bounding box center [864, 236] width 265 height 131
copy span "CAe626f844876e17f7c07e7157013f5f75"
click at [657, 207] on div "Thanks for calling [PERSON_NAME], I'm [PERSON_NAME]. How can i help you [DATE]?…" at bounding box center [544, 312] width 355 height 453
